Goal: Ask a question

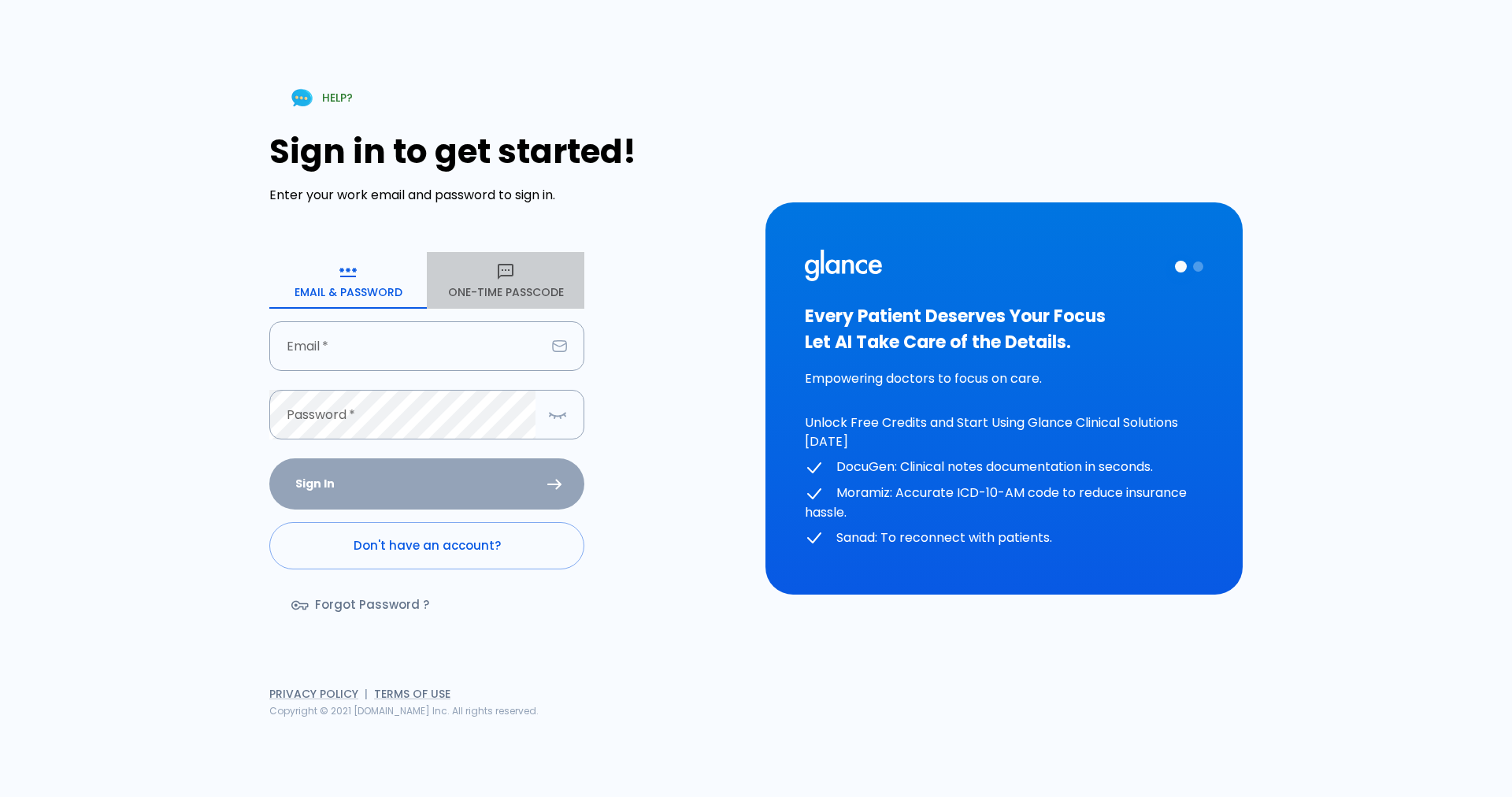
click at [482, 287] on button "One-Time Passcode" at bounding box center [505, 280] width 158 height 56
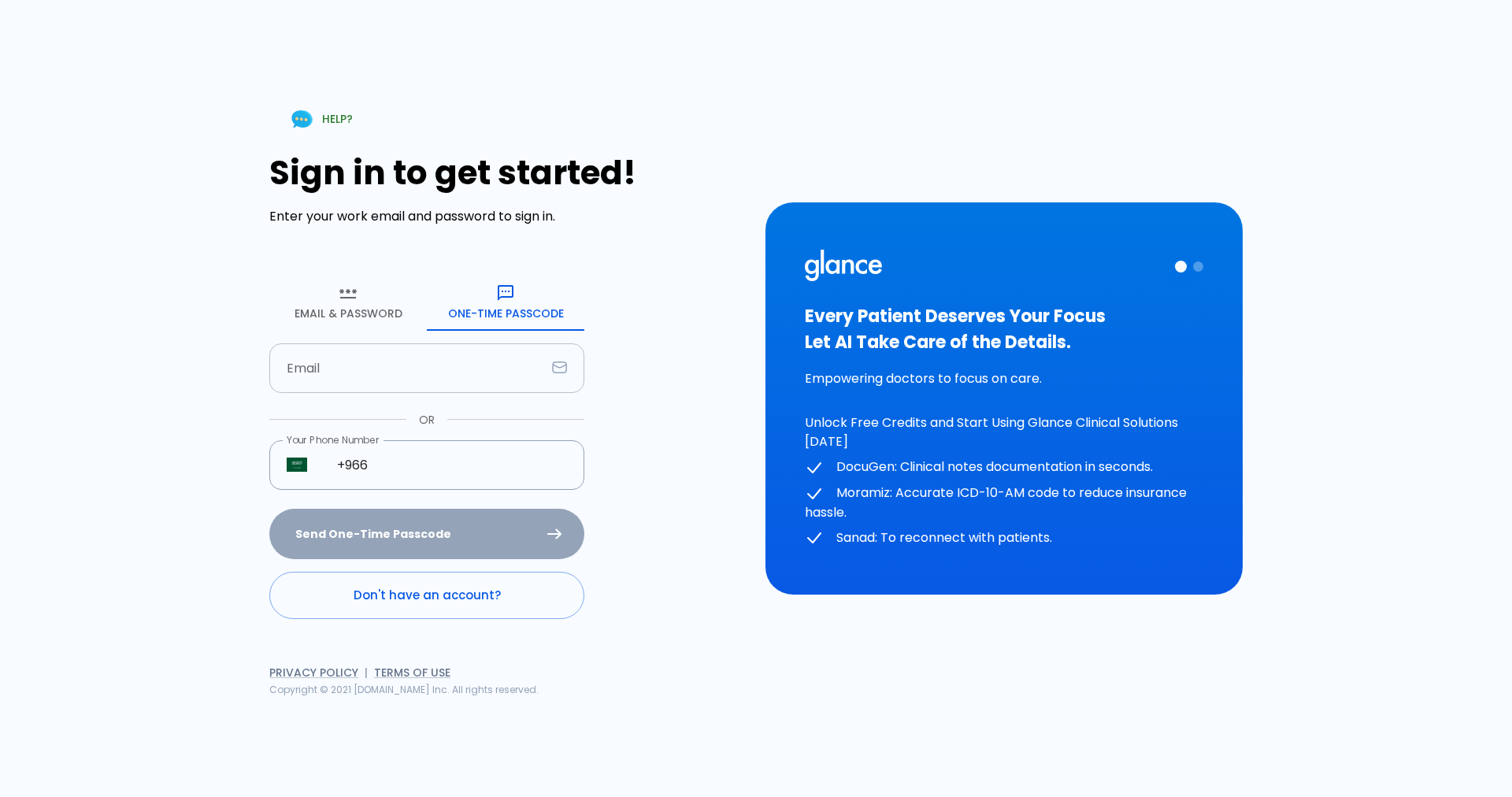
click at [347, 382] on input "Email" at bounding box center [407, 368] width 276 height 50
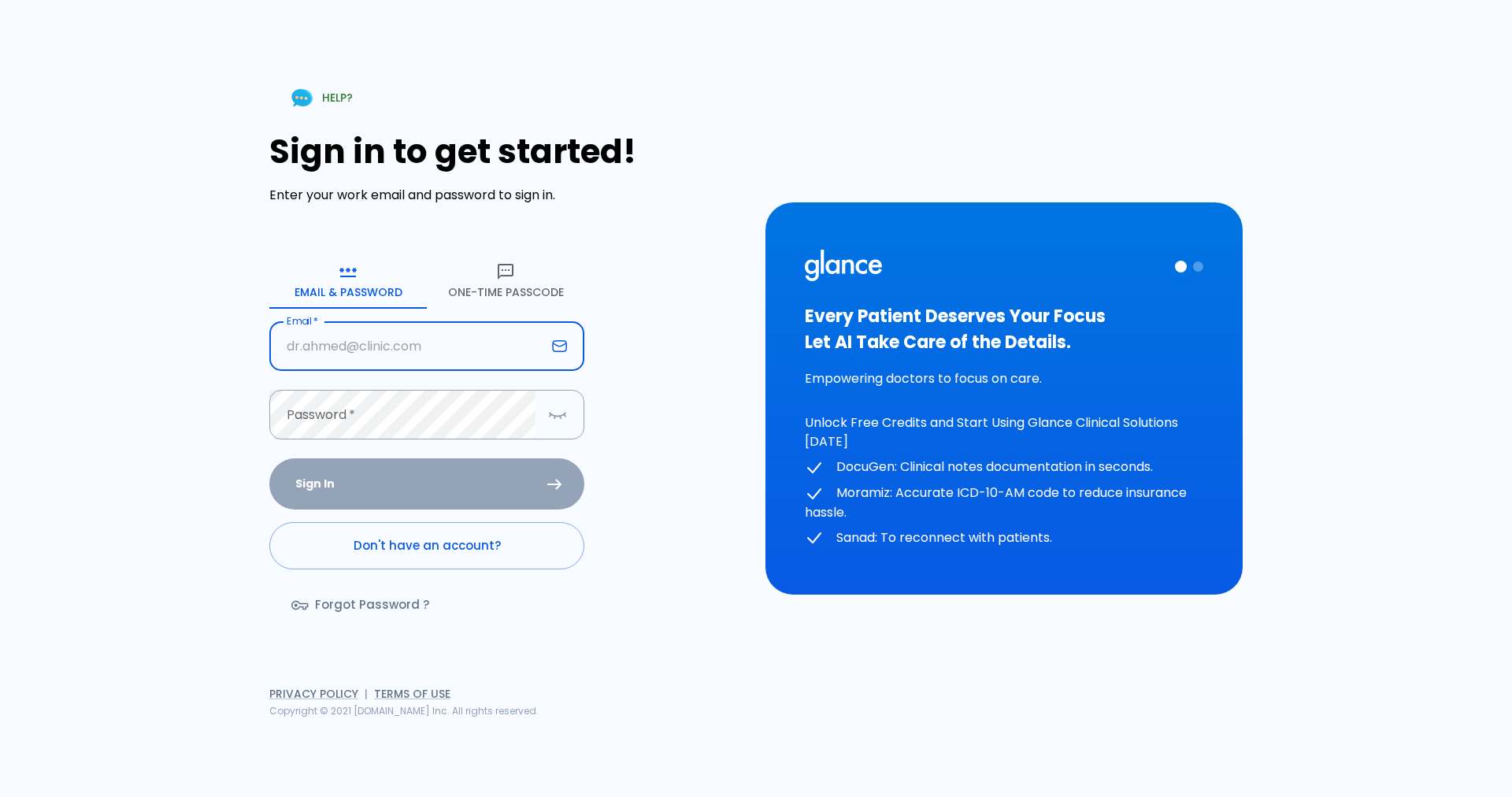
click at [520, 271] on button "One-Time Passcode" at bounding box center [505, 280] width 158 height 56
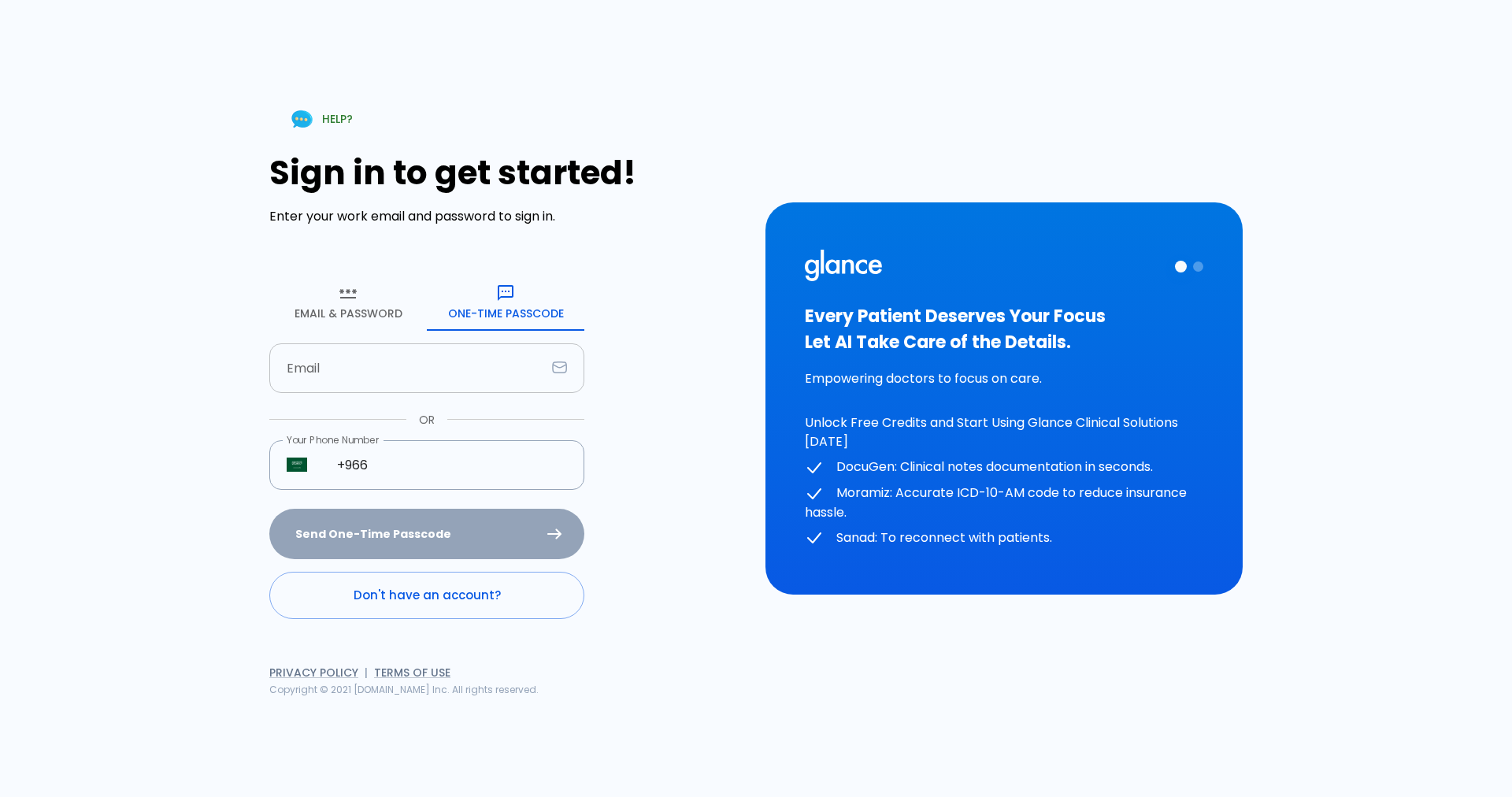
click at [314, 368] on input "Email" at bounding box center [407, 368] width 276 height 50
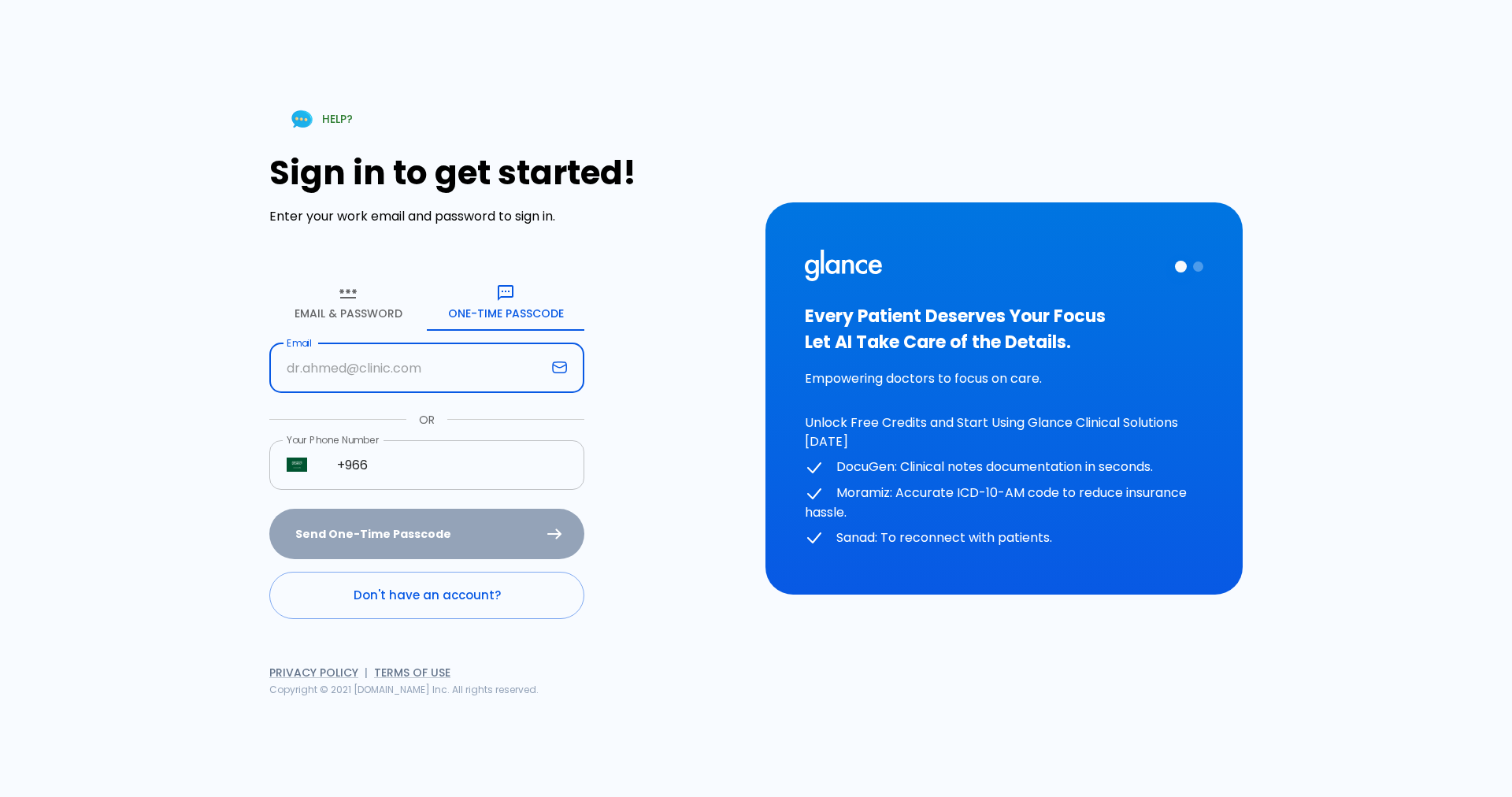
click at [396, 476] on input "+966" at bounding box center [451, 465] width 265 height 50
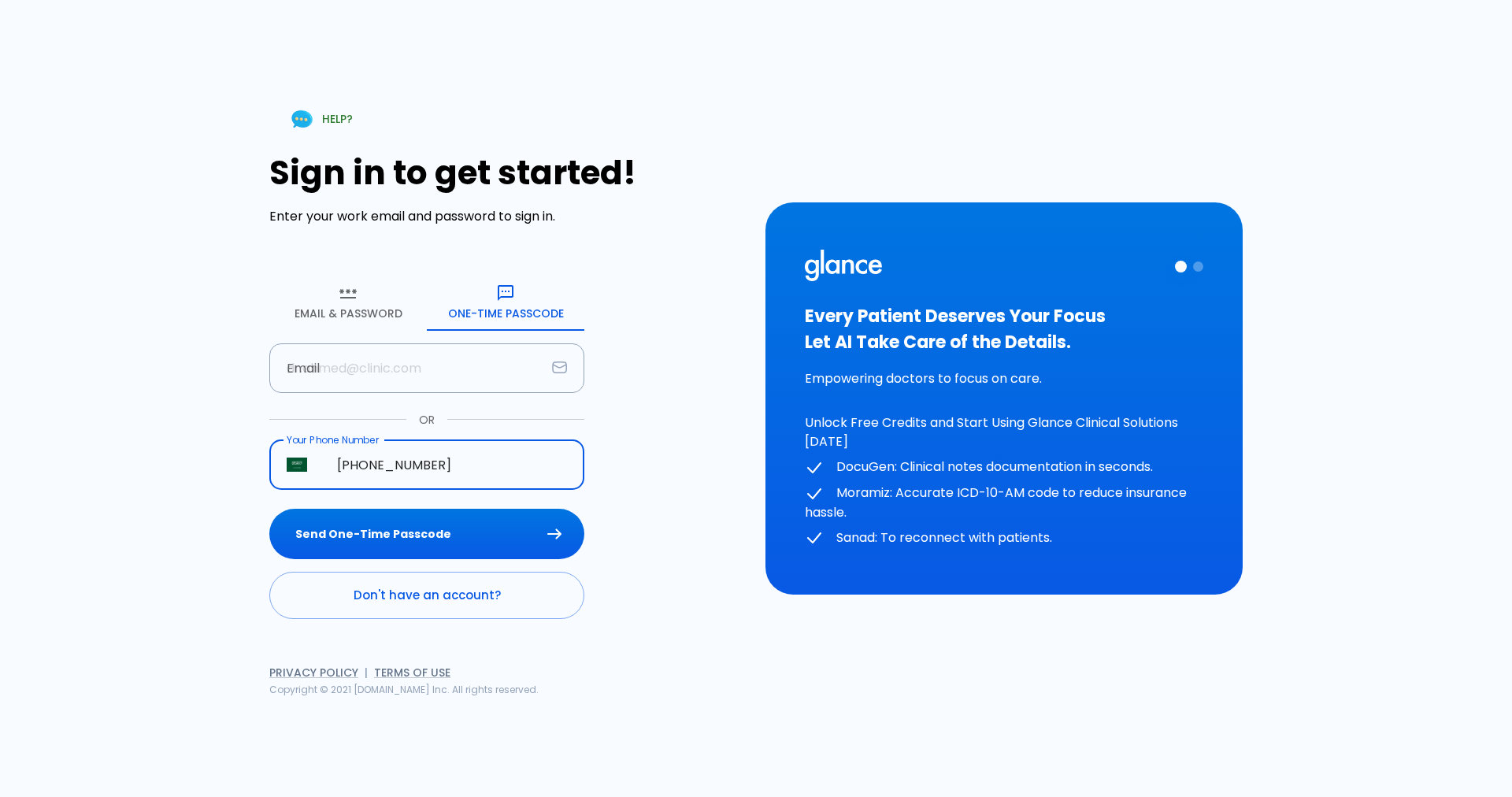
type input "[PHONE_NUMBER]"
click at [270, 508] on button "Send One-Time Passcode" at bounding box center [427, 534] width 315 height 51
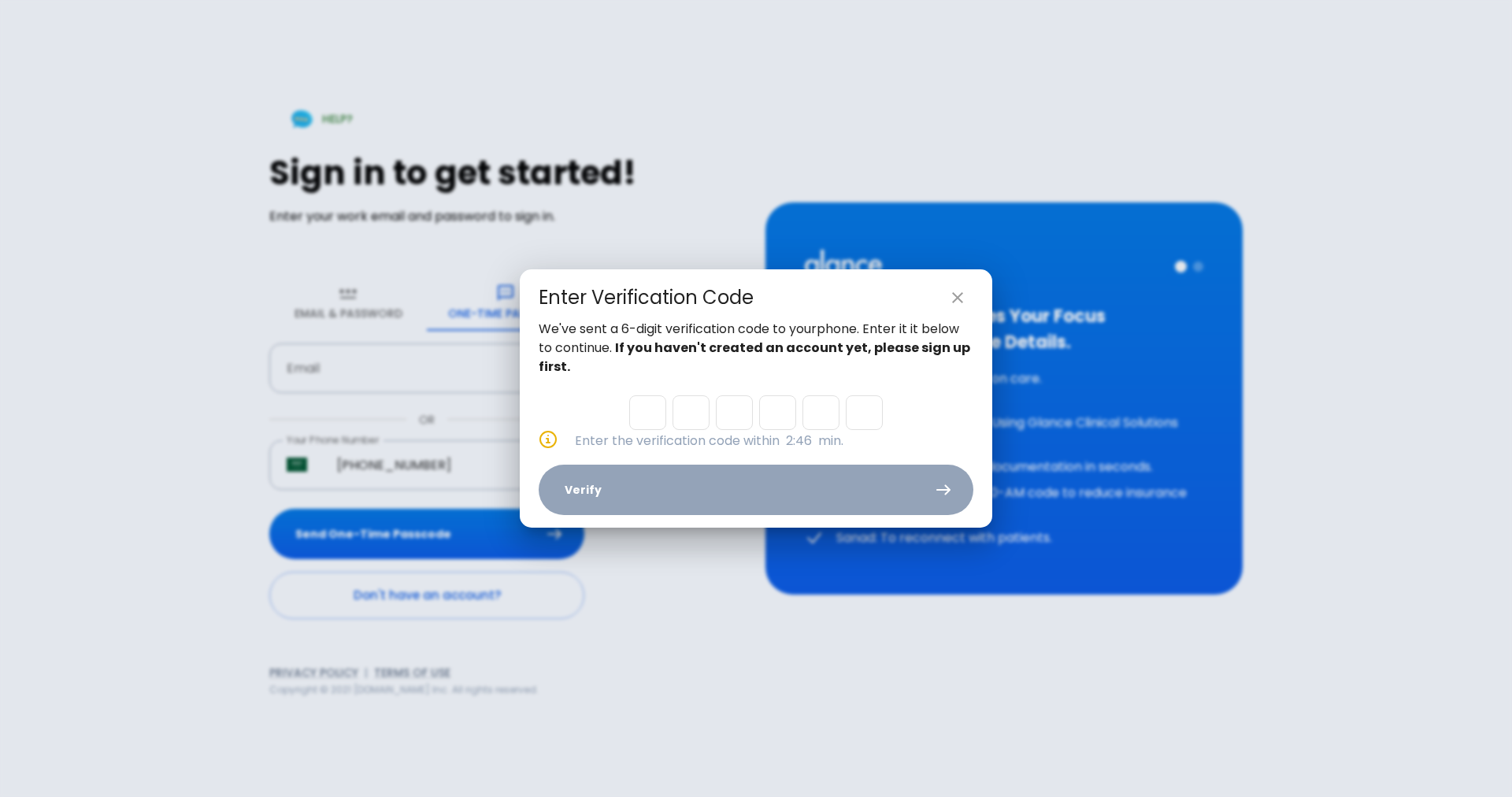
type input "0"
type input "9"
type input "4"
type input "2"
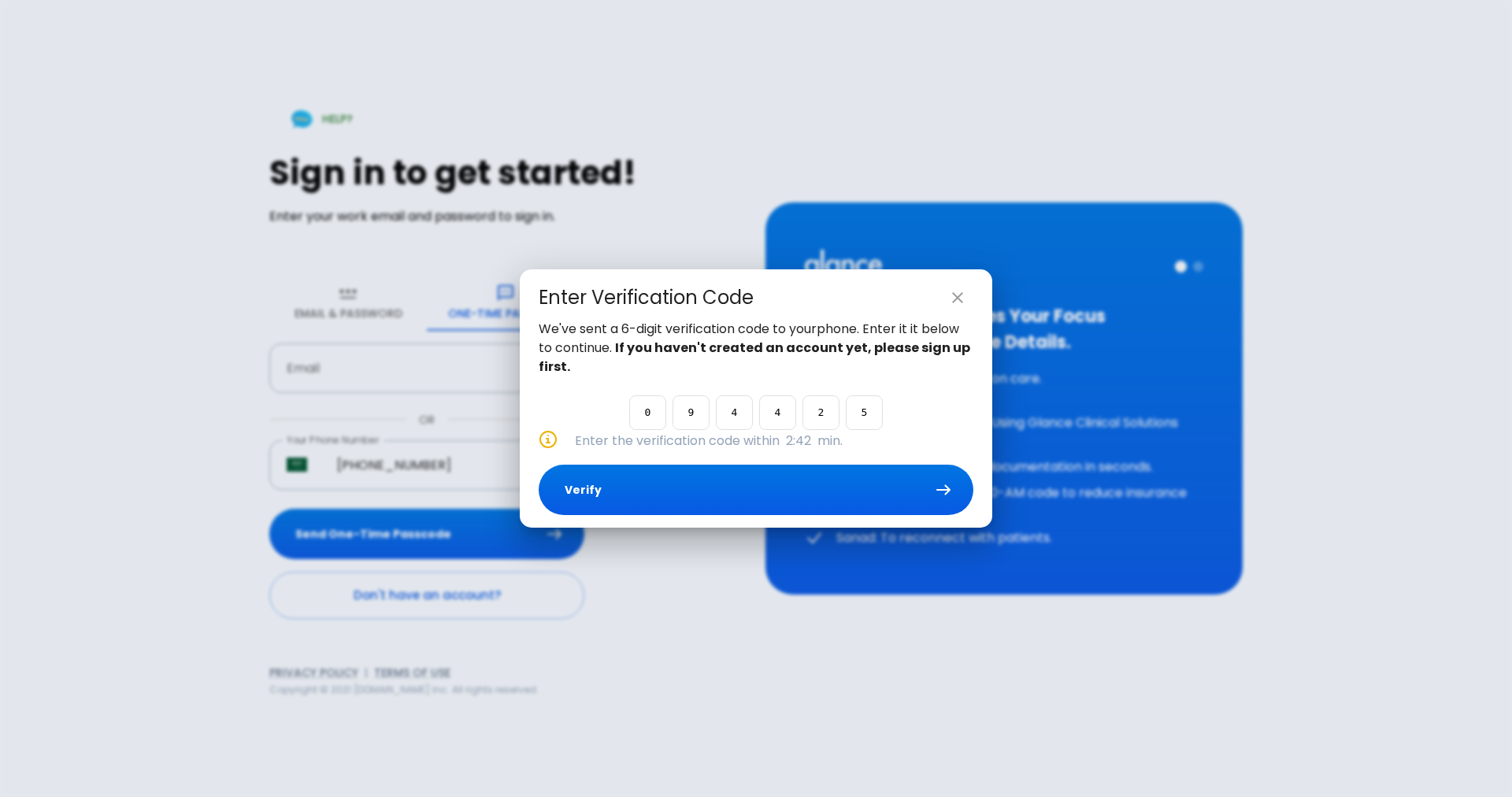
type input "5"
click at [683, 482] on button "Verify" at bounding box center [756, 490] width 435 height 51
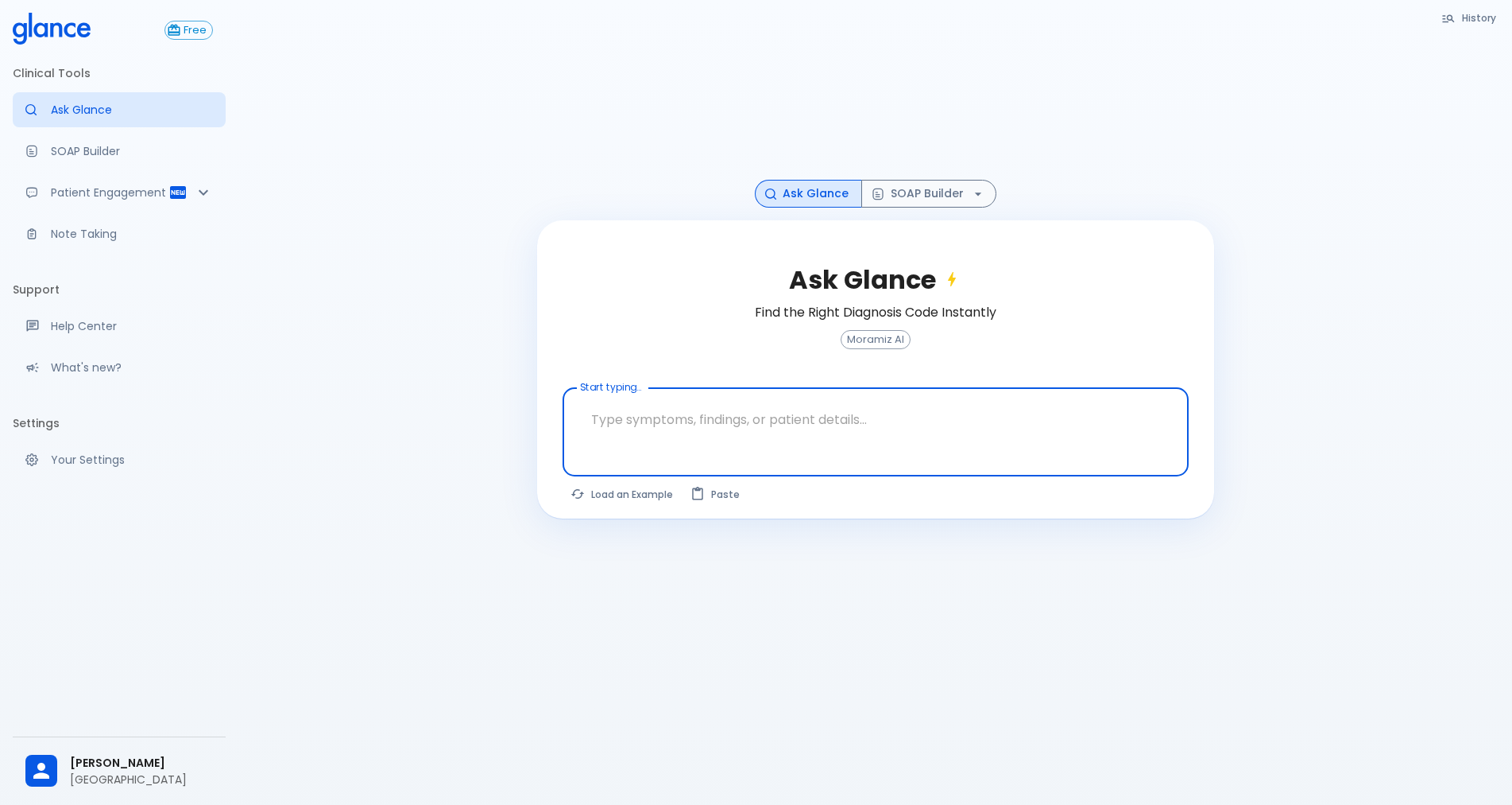
click at [720, 426] on textarea "Start typing..." at bounding box center [875, 420] width 604 height 50
type textarea "full back pain from sholder to lower back , unable to sleep becasuse of pain , …"
click at [1123, 498] on button "Ask Glance" at bounding box center [1133, 497] width 111 height 29
